Goal: Task Accomplishment & Management: Use online tool/utility

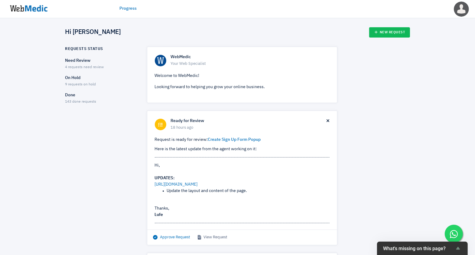
click at [165, 238] on span "Approve Request" at bounding box center [171, 237] width 37 height 6
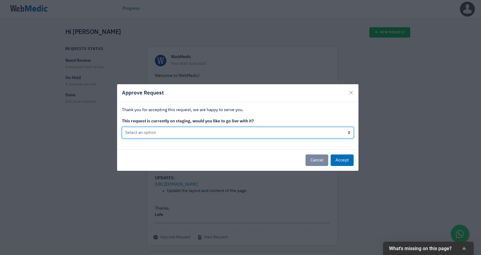
click at [304, 132] on select "Select an option Yes go live Accept request but don't go live yet" at bounding box center [238, 132] width 232 height 11
select select "1"
click at [122, 127] on select "Select an option Yes go live Accept request but don't go live yet" at bounding box center [238, 132] width 232 height 11
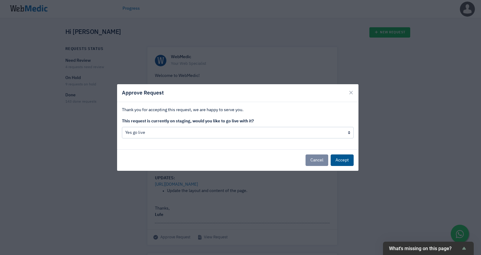
click at [346, 155] on button "Accept" at bounding box center [342, 159] width 23 height 11
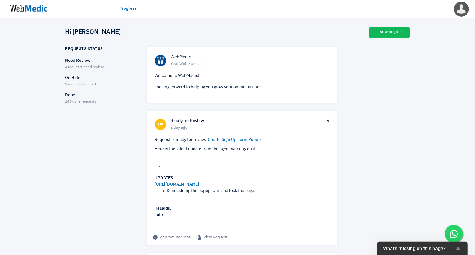
click at [81, 56] on div "Requests Status Need Review 4 requests need review On Hold 9 requests on hold D…" at bounding box center [101, 78] width 80 height 63
click at [78, 60] on p "Need Review" at bounding box center [100, 60] width 71 height 6
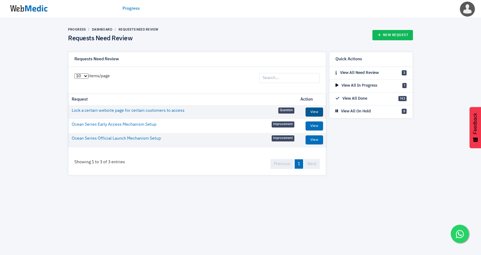
click at [320, 108] on link "View" at bounding box center [314, 111] width 18 height 9
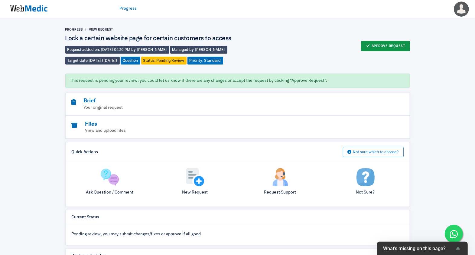
click at [374, 46] on button "Approve Request" at bounding box center [385, 46] width 49 height 10
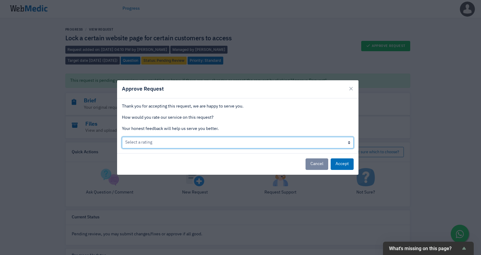
click at [156, 139] on select "Select a rating Bad Acceptable only We like it Well done!" at bounding box center [238, 142] width 232 height 11
select select "3"
click at [122, 137] on select "Select a rating Bad Acceptable only We like it Well done!" at bounding box center [238, 142] width 232 height 11
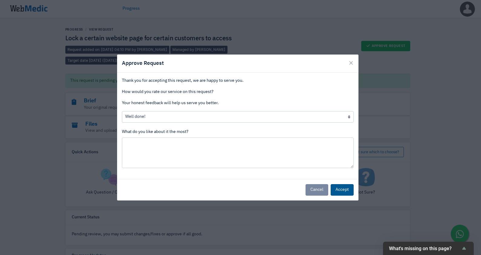
click at [334, 188] on button "Accept" at bounding box center [342, 189] width 23 height 11
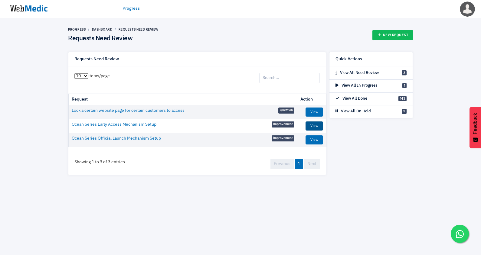
click at [312, 124] on link "View" at bounding box center [314, 125] width 18 height 9
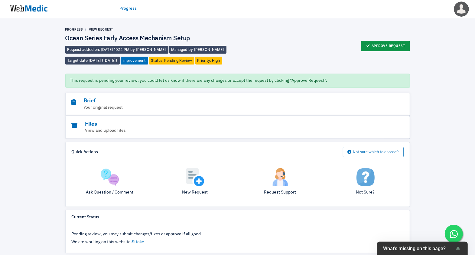
click at [379, 44] on button "Approve Request" at bounding box center [385, 46] width 49 height 10
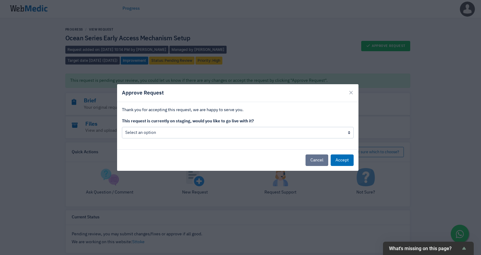
click at [320, 159] on button "Cancel" at bounding box center [316, 159] width 23 height 11
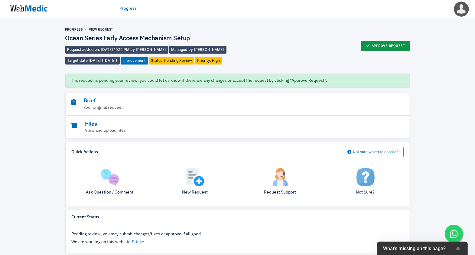
click at [394, 46] on button "Approve Request" at bounding box center [385, 46] width 49 height 10
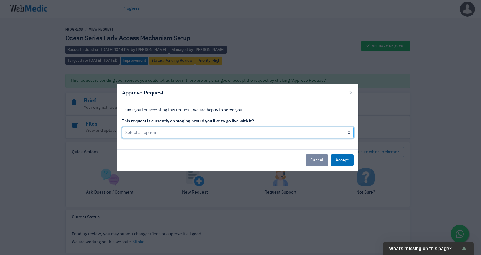
click at [150, 134] on select "Select an option Yes go live Accept request but don't go live yet" at bounding box center [238, 132] width 232 height 11
select select "1"
click at [122, 127] on select "Select an option Yes go live Accept request but don't go live yet" at bounding box center [238, 132] width 232 height 11
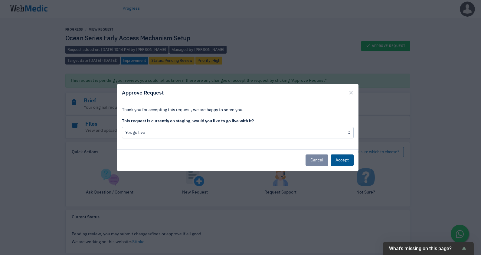
click at [338, 156] on button "Accept" at bounding box center [342, 159] width 23 height 11
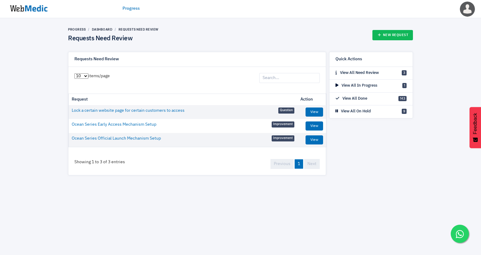
click at [38, 11] on img at bounding box center [28, 8] width 45 height 19
